Goal: Transaction & Acquisition: Obtain resource

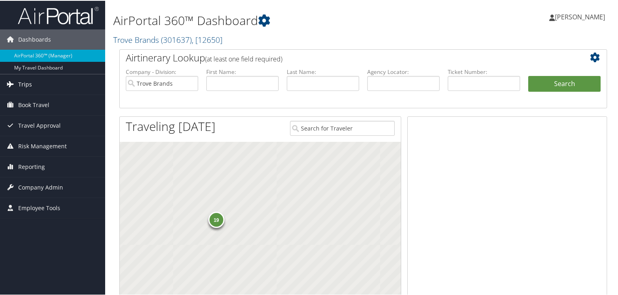
click at [32, 83] on link "Trips" at bounding box center [52, 84] width 105 height 20
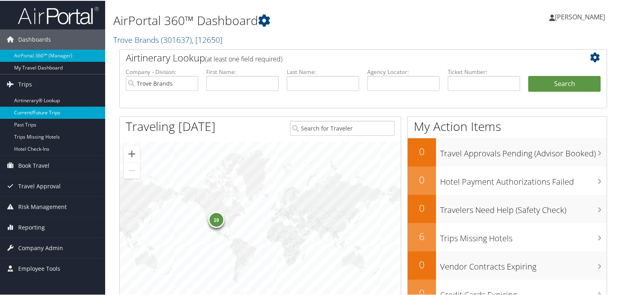
click at [51, 112] on link "Current/Future Trips" at bounding box center [52, 112] width 105 height 12
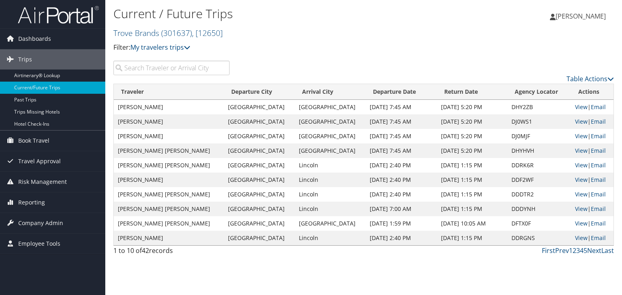
click at [150, 68] on input "search" at bounding box center [171, 68] width 116 height 15
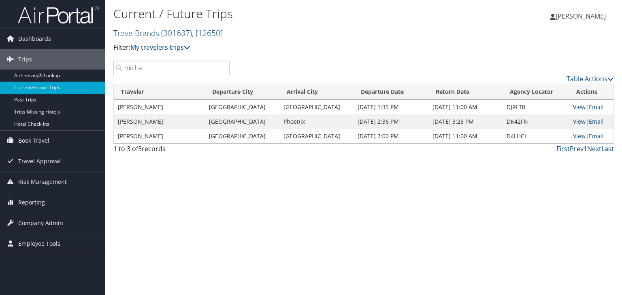
type input "micha"
click at [577, 110] on link "View" at bounding box center [579, 107] width 13 height 8
click at [578, 123] on link "View" at bounding box center [579, 122] width 13 height 8
click at [336, 169] on div "Current / Future Trips Trove Brands ( 301637 ) , [ 12650 ] Trove Brands Trove B…" at bounding box center [363, 147] width 516 height 295
click at [573, 125] on link "View" at bounding box center [579, 122] width 13 height 8
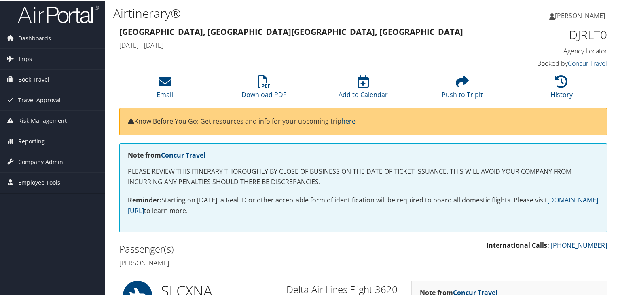
scroll to position [2, 0]
drag, startPoint x: 484, startPoint y: 109, endPoint x: 400, endPoint y: 166, distance: 100.6
click at [373, 211] on p "Reminder: Starting on May 7, 2025, a Real ID or other acceptable form of identi…" at bounding box center [363, 204] width 471 height 21
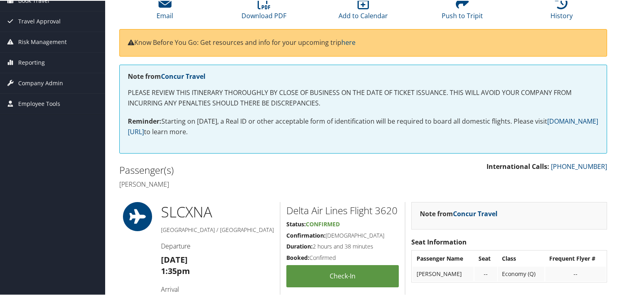
scroll to position [0, 0]
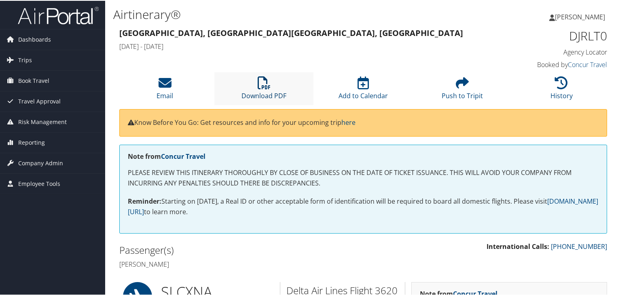
click at [266, 91] on link "Download PDF" at bounding box center [264, 89] width 45 height 19
click at [322, 271] on div "Passenger(s) Michael Lenahan" at bounding box center [238, 256] width 250 height 30
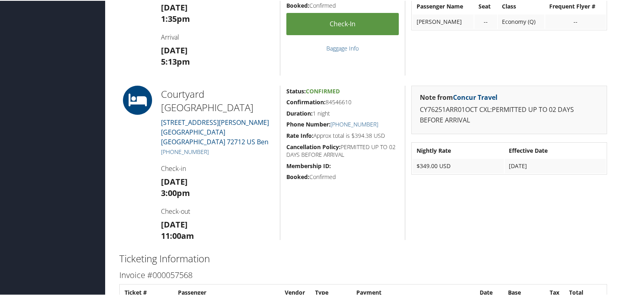
scroll to position [332, 0]
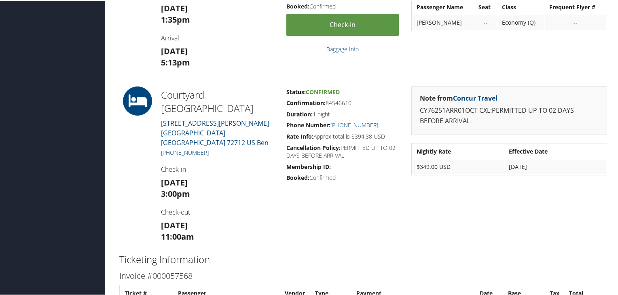
click at [609, 212] on div "Note from Concur Travel CY76251ARR01OCT CXL:PERMITTED UP TO 02 DAYS BEFORE ARRI…" at bounding box center [509, 163] width 208 height 155
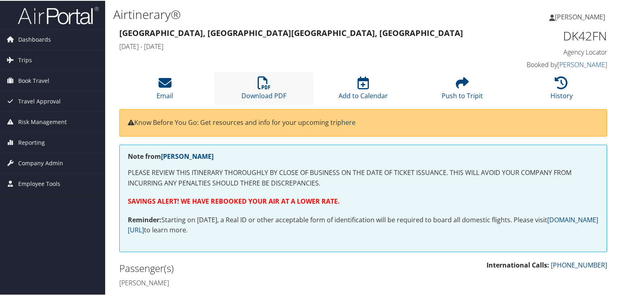
click at [276, 86] on li "Download PDF" at bounding box center [263, 88] width 99 height 33
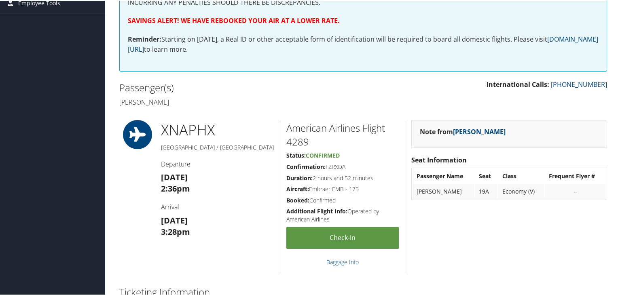
scroll to position [181, 0]
click at [598, 208] on div "Note from [PERSON_NAME] Seat Information Passenger Name Seat Class Frequent Fly…" at bounding box center [509, 196] width 208 height 154
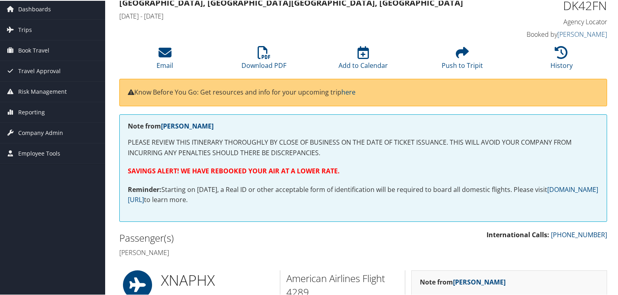
scroll to position [0, 0]
